Goal: Task Accomplishment & Management: Manage account settings

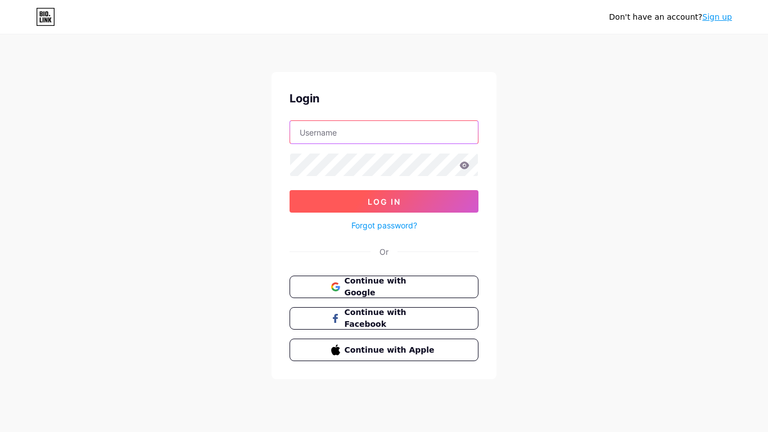
type input "[EMAIL_ADDRESS][DOMAIN_NAME]"
click at [392, 193] on button "Log In" at bounding box center [383, 201] width 189 height 22
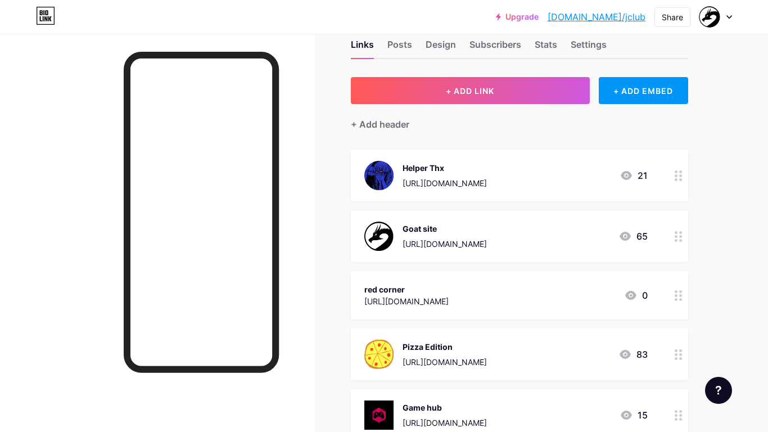
scroll to position [28, 0]
click at [390, 295] on div "[URL][DOMAIN_NAME]" at bounding box center [406, 300] width 84 height 12
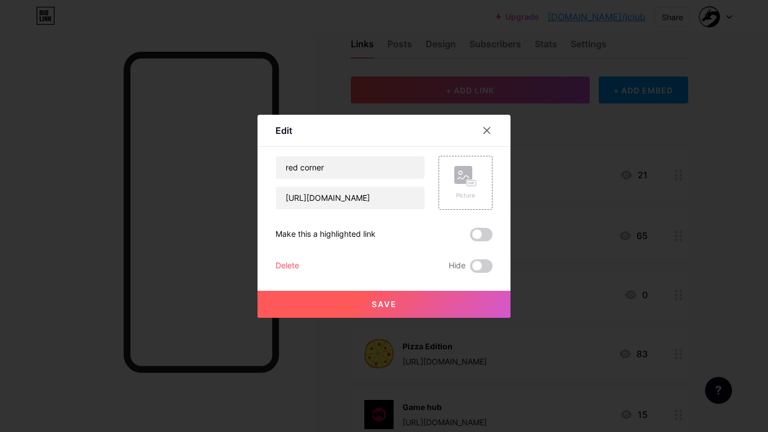
click at [481, 210] on div "red corner [URL][DOMAIN_NAME] Picture Make this a highlighted link Delete Hide …" at bounding box center [383, 214] width 217 height 117
click at [461, 193] on div "Picture" at bounding box center [465, 195] width 22 height 8
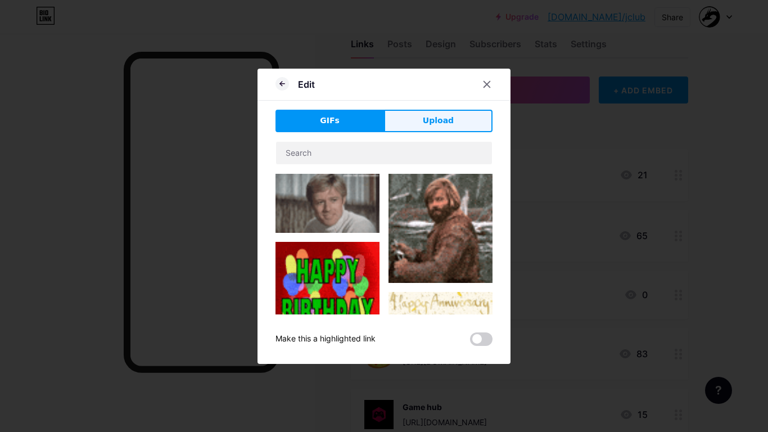
click at [438, 117] on span "Upload" at bounding box center [438, 121] width 31 height 12
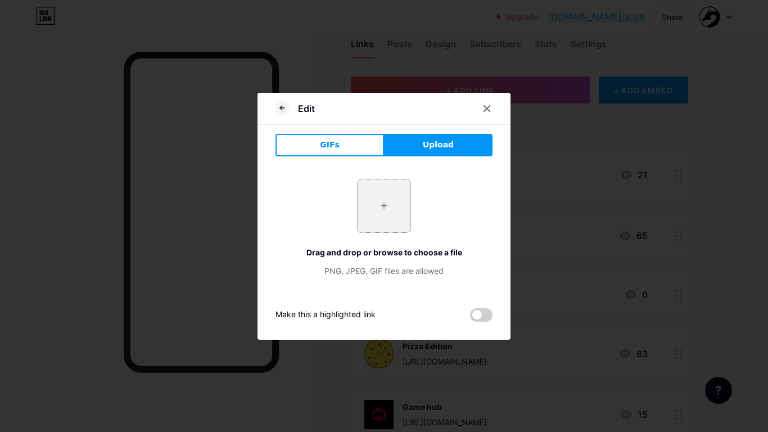
click at [365, 216] on input "file" at bounding box center [383, 205] width 53 height 53
type input "C:\fakepath\Sapnap.png"
click at [347, 158] on div "GIFs Upload Content YouTube Play YouTube video without leaving your page. ADD V…" at bounding box center [383, 228] width 217 height 188
click at [351, 152] on button "GIFs" at bounding box center [329, 145] width 108 height 22
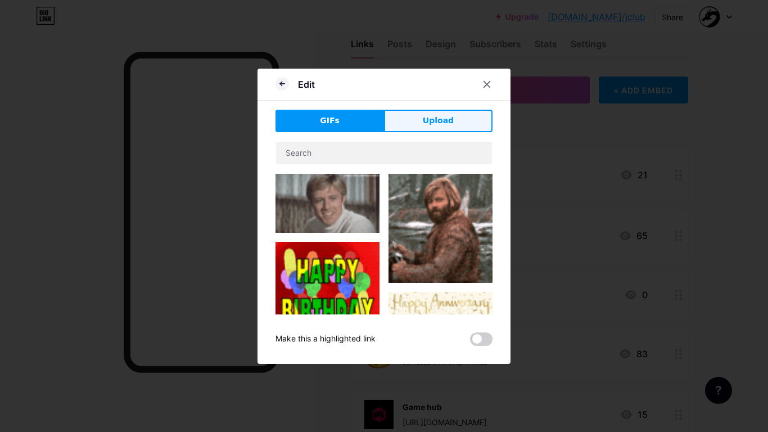
click at [427, 125] on span "Upload" at bounding box center [438, 121] width 31 height 12
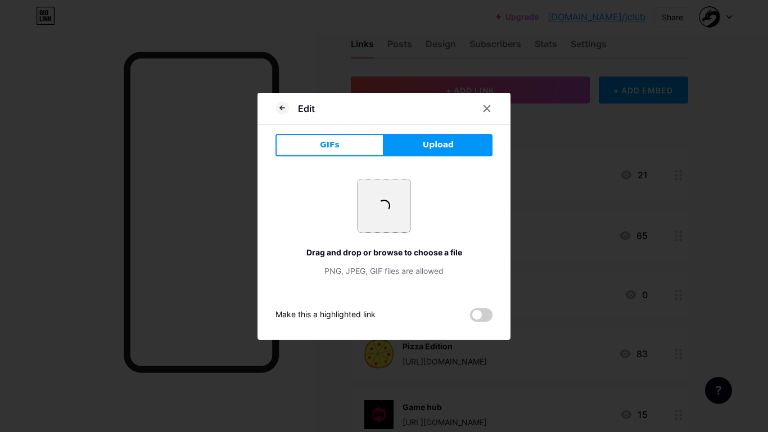
click at [378, 224] on input "file" at bounding box center [383, 205] width 53 height 53
type input "C:\fakepath\download.png"
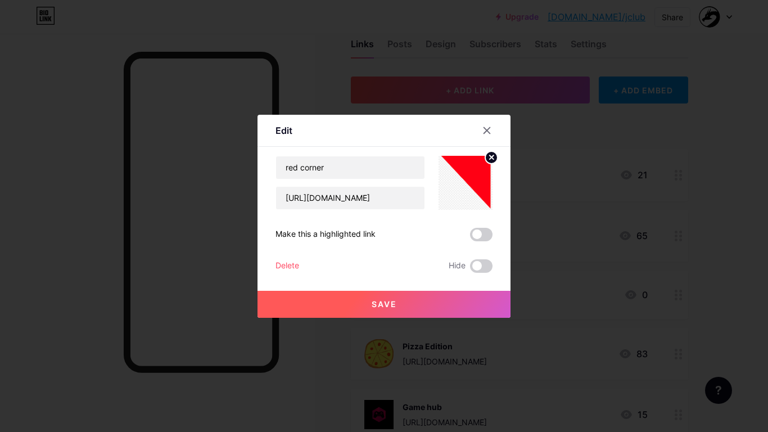
click at [469, 307] on button "Save" at bounding box center [383, 304] width 253 height 27
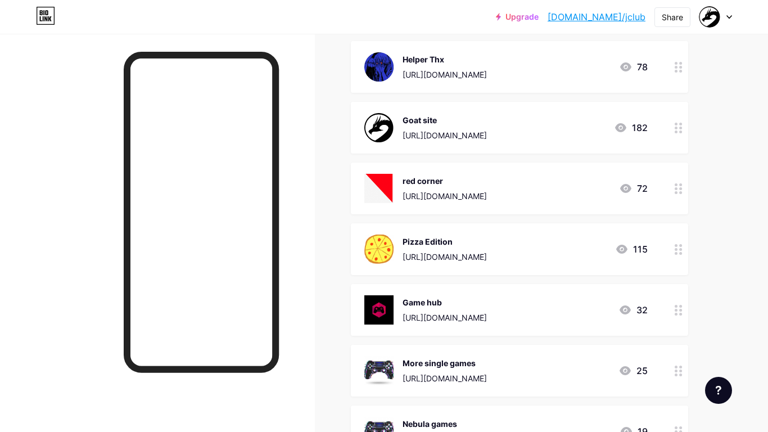
scroll to position [139, 0]
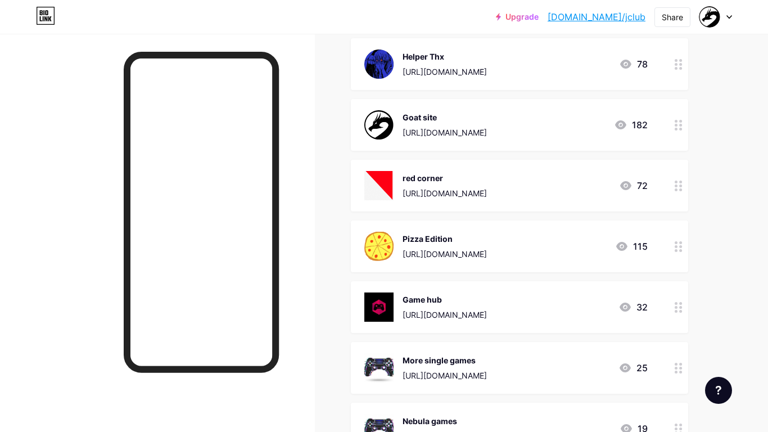
click at [476, 247] on div "Pizza Edition [URL][DOMAIN_NAME]" at bounding box center [444, 246] width 84 height 29
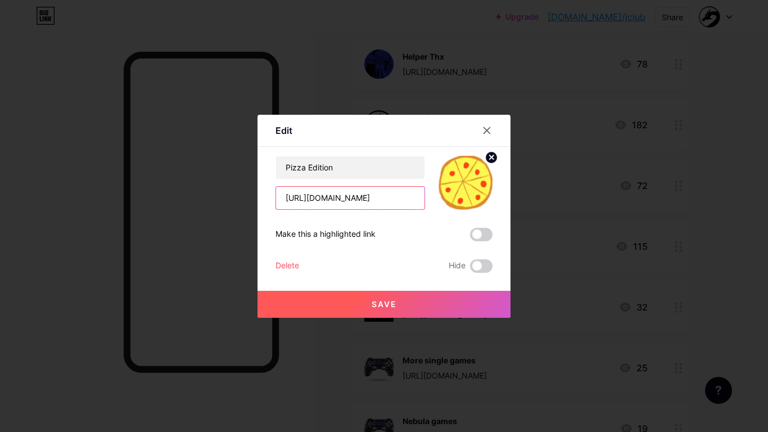
click at [411, 201] on input "[URL][DOMAIN_NAME]" at bounding box center [350, 198] width 148 height 22
click at [477, 129] on div at bounding box center [487, 130] width 20 height 20
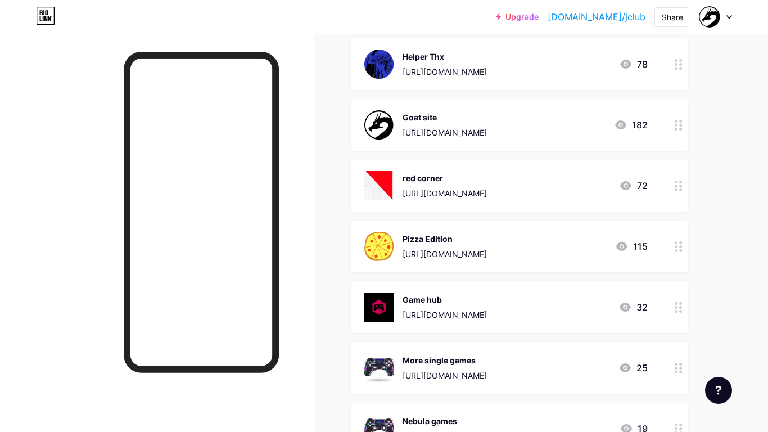
click at [420, 262] on div "Pizza Edition [URL][DOMAIN_NAME] 115" at bounding box center [519, 246] width 337 height 52
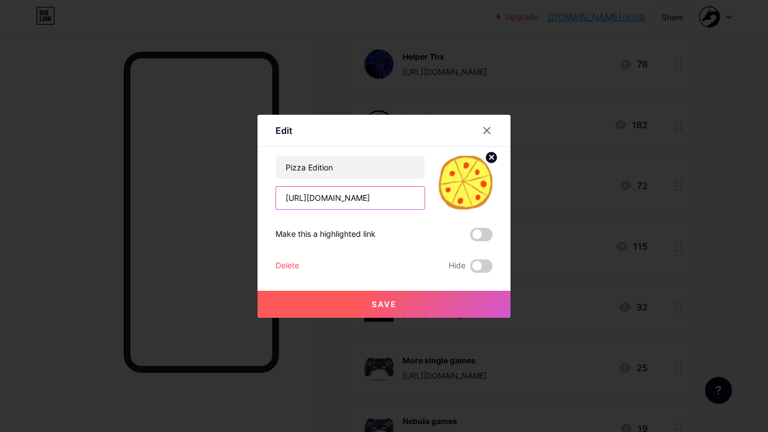
click at [334, 205] on input "[URL][DOMAIN_NAME]" at bounding box center [350, 198] width 148 height 22
paste input "[URL][DOMAIN_NAME][PERSON_NAME]"
type input "[URL][DOMAIN_NAME][PERSON_NAME]"
click at [376, 305] on span "Save" at bounding box center [383, 304] width 25 height 10
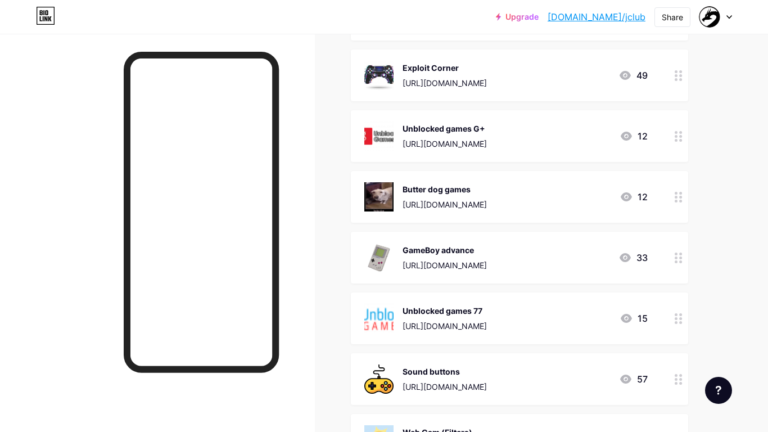
scroll to position [1141, 0]
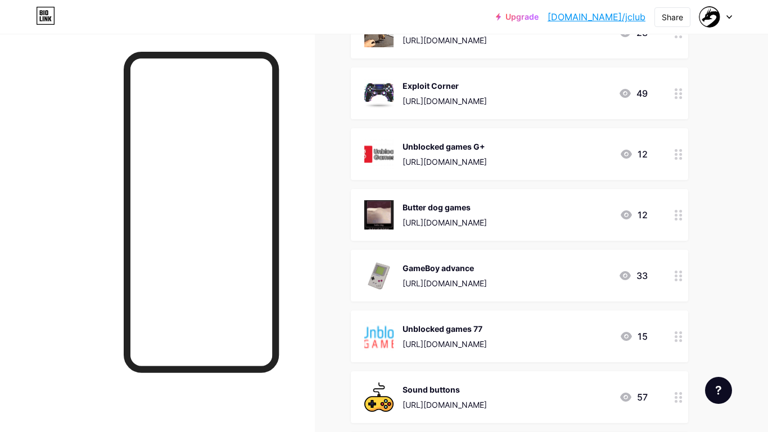
click at [415, 167] on div "[URL][DOMAIN_NAME]" at bounding box center [444, 162] width 84 height 12
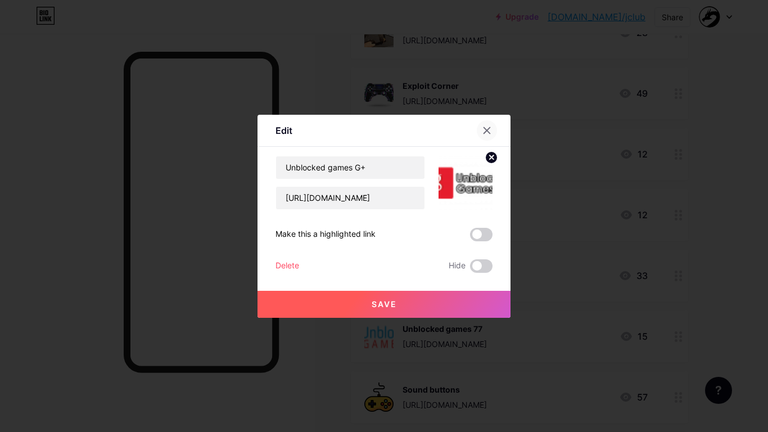
click at [484, 128] on icon at bounding box center [487, 130] width 6 height 6
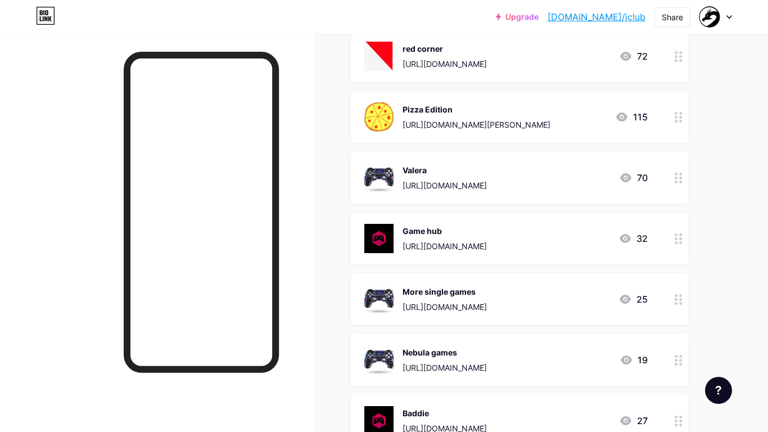
scroll to position [0, 0]
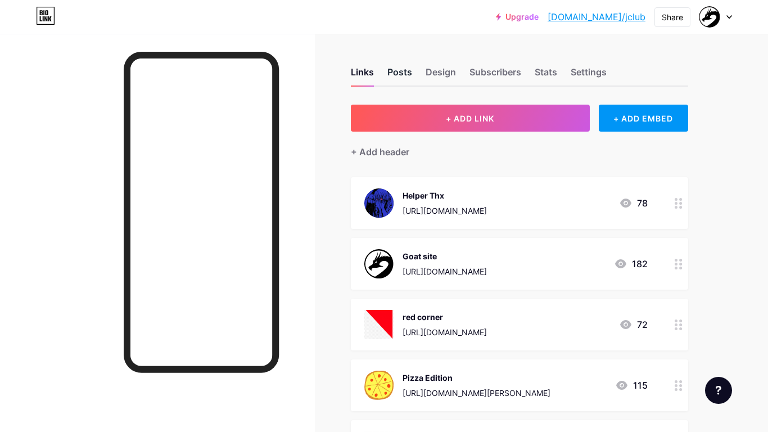
click at [403, 83] on div "Posts" at bounding box center [399, 75] width 25 height 20
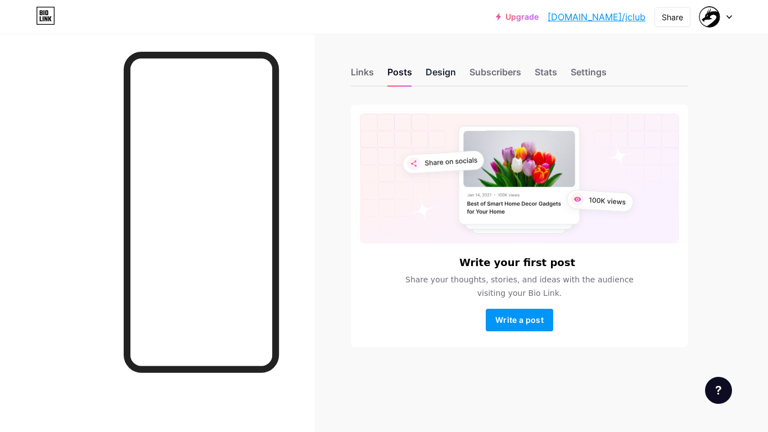
click at [432, 75] on div "Design" at bounding box center [440, 75] width 30 height 20
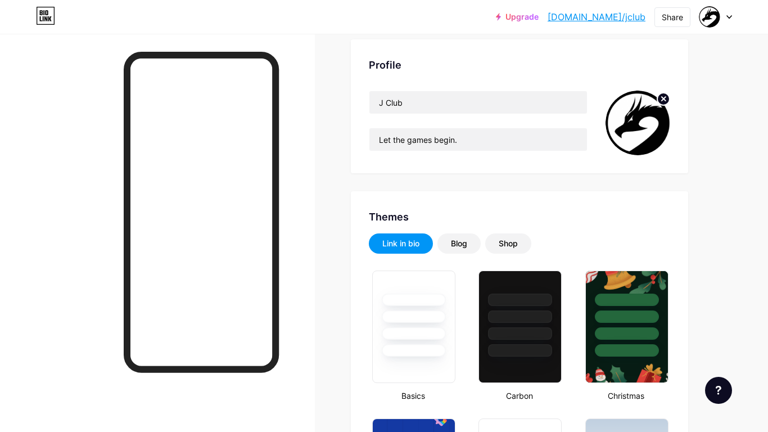
type input "#000000"
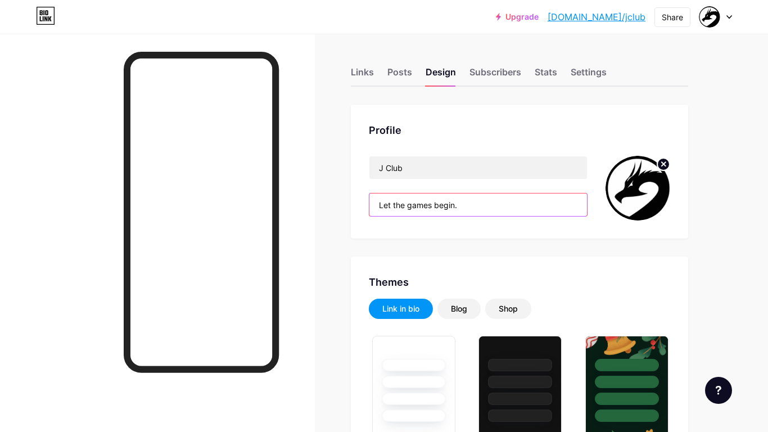
click at [467, 214] on input "Let the games begin." at bounding box center [477, 204] width 217 height 22
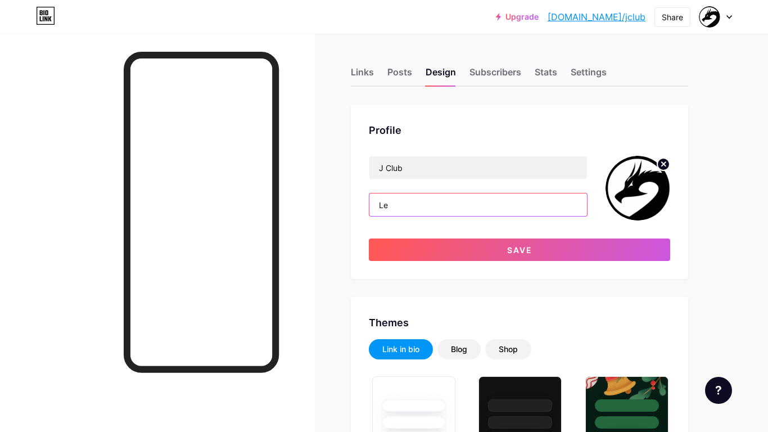
type input "L"
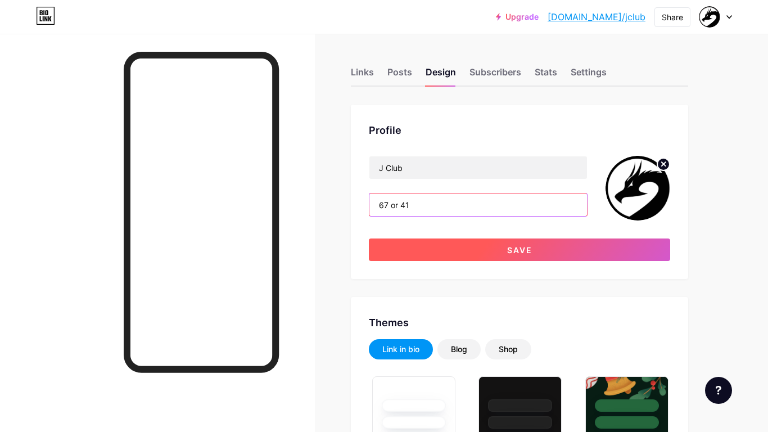
type input "67 or 41"
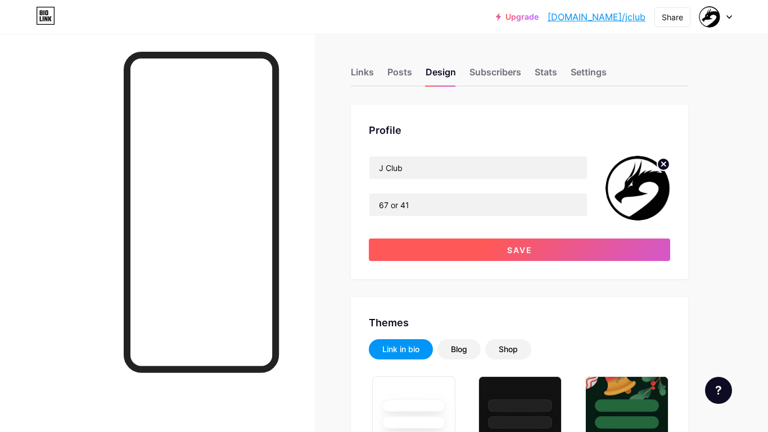
click at [475, 254] on button "Save" at bounding box center [519, 249] width 301 height 22
type input "#000000"
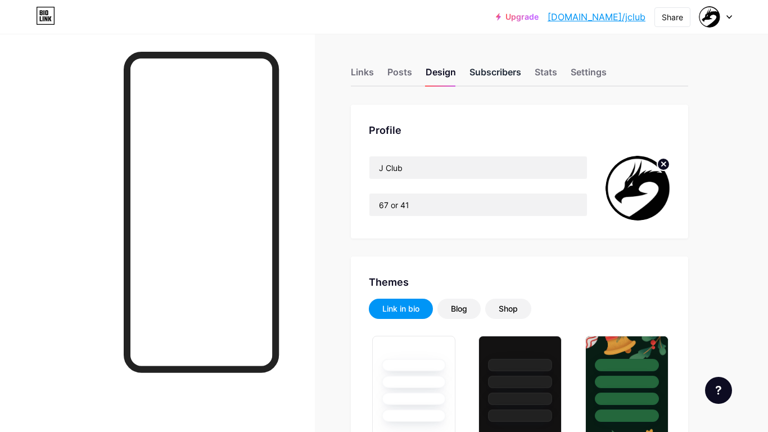
click at [486, 69] on div "Subscribers" at bounding box center [495, 75] width 52 height 20
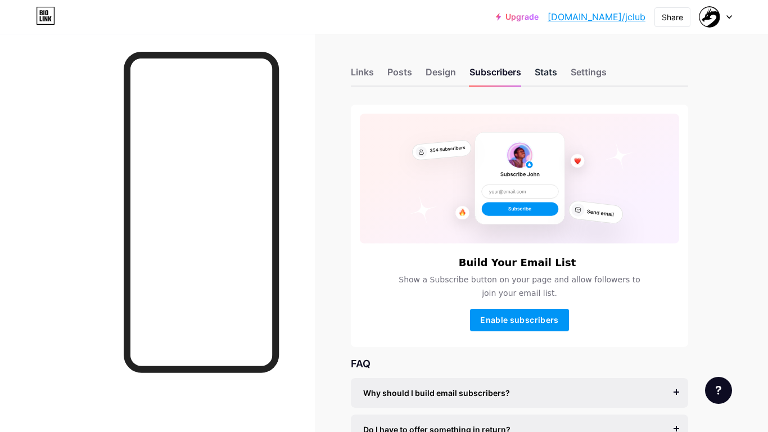
click at [540, 71] on div "Stats" at bounding box center [545, 75] width 22 height 20
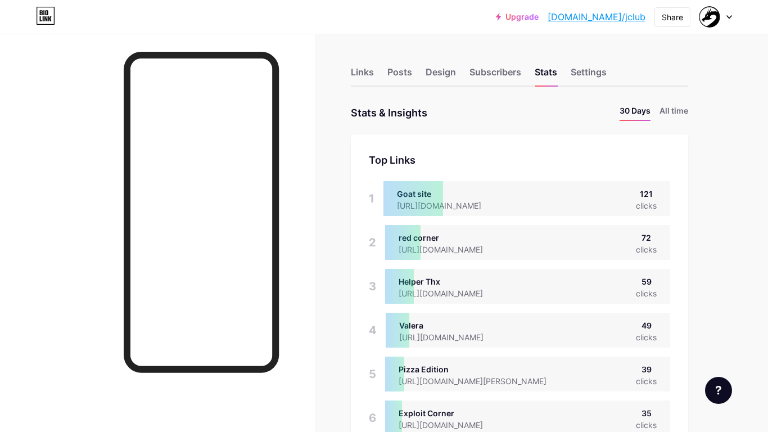
scroll to position [432, 768]
click at [669, 106] on li "All time" at bounding box center [673, 113] width 29 height 16
